Goal: Find specific page/section: Find specific page/section

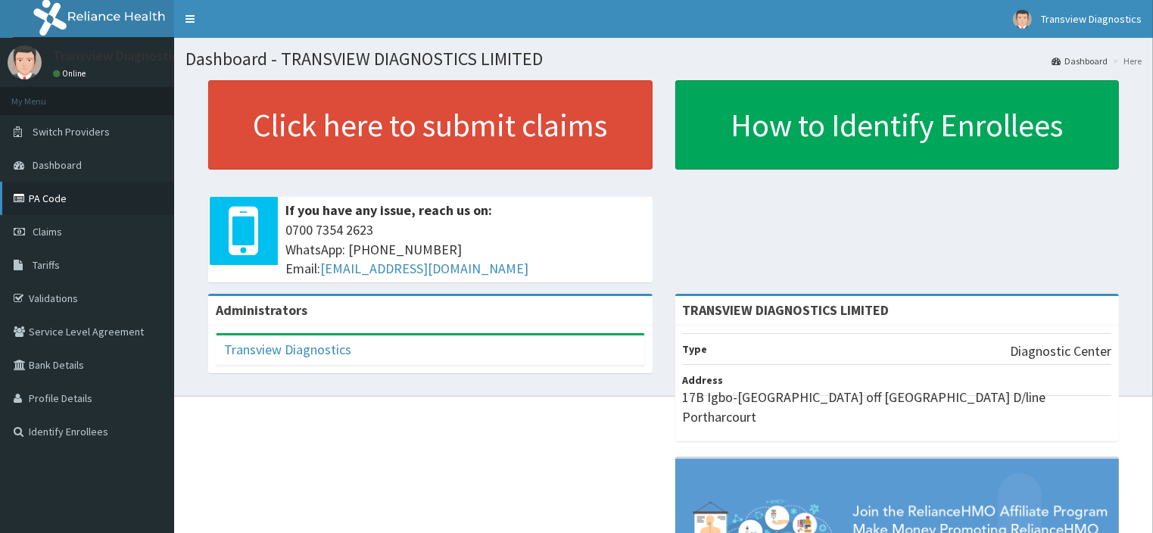
click at [45, 195] on link "PA Code" at bounding box center [87, 198] width 174 height 33
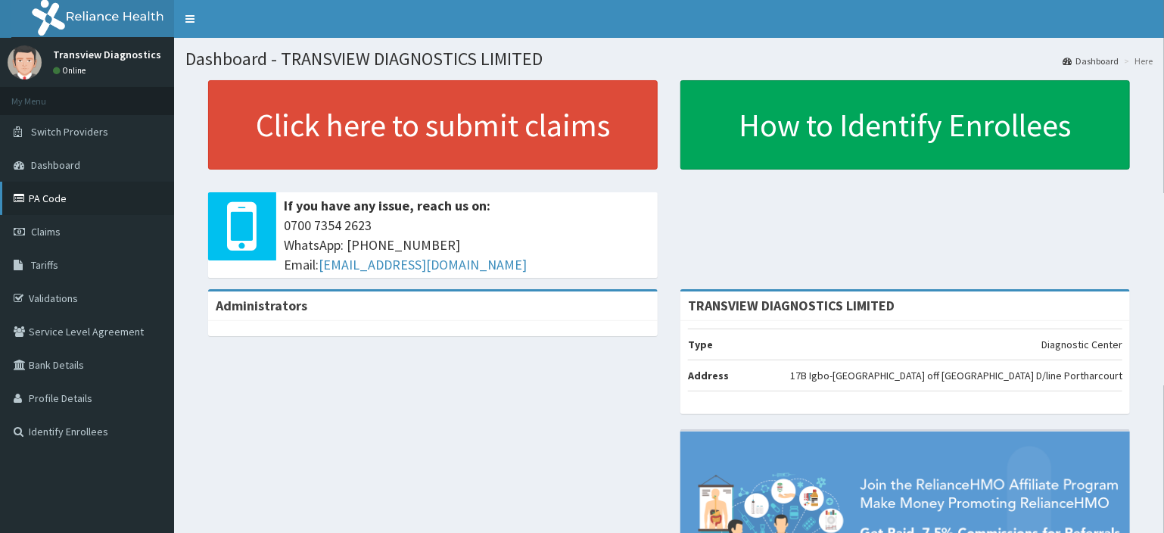
click at [54, 198] on link "PA Code" at bounding box center [87, 198] width 174 height 33
click at [75, 197] on link "PA Code" at bounding box center [87, 198] width 174 height 33
